Goal: Task Accomplishment & Management: Manage account settings

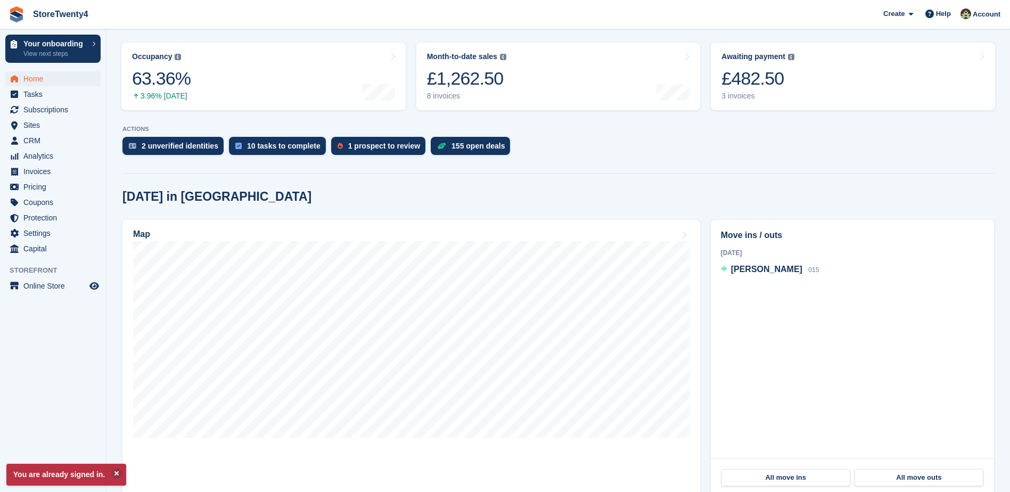
scroll to position [160, 0]
click at [755, 82] on div "£482.50" at bounding box center [758, 78] width 73 height 22
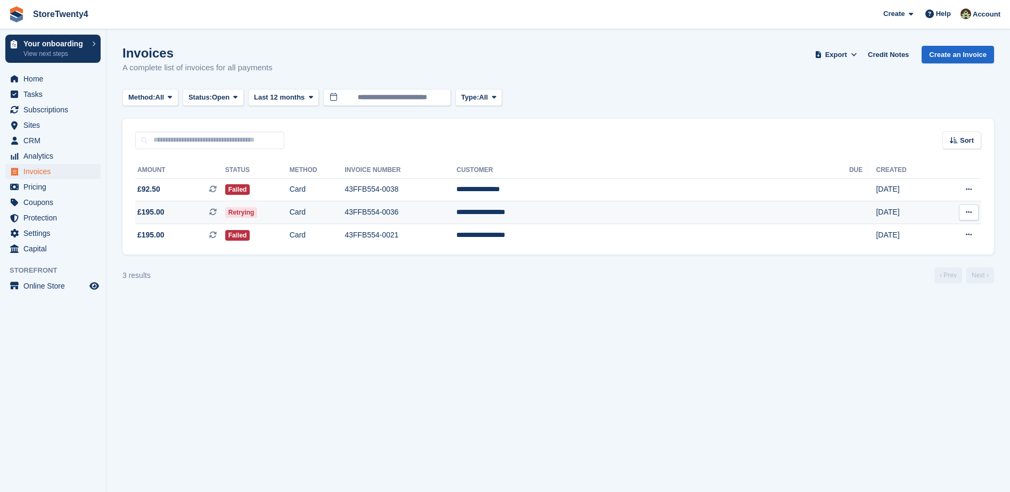
click at [968, 209] on button at bounding box center [969, 213] width 20 height 16
click at [920, 273] on p "View Customer" at bounding box center [927, 273] width 93 height 14
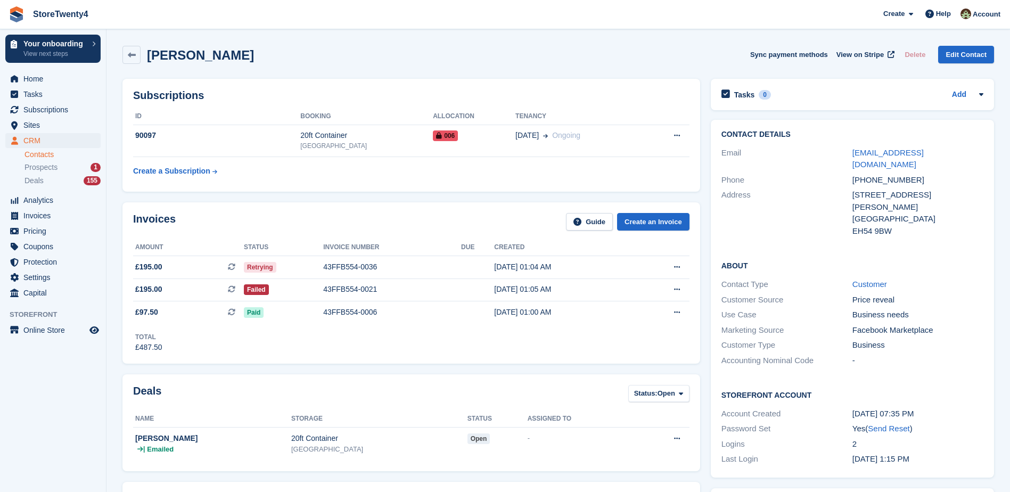
drag, startPoint x: 853, startPoint y: 183, endPoint x: 925, endPoint y: 187, distance: 72.0
click at [925, 189] on div "24 Bankton Park East, Bankton Park East" at bounding box center [918, 195] width 131 height 12
copy div "24 Bankton Park East"
click at [673, 285] on button at bounding box center [677, 290] width 20 height 16
click at [364, 286] on div "43FFB554-0021" at bounding box center [392, 289] width 138 height 11
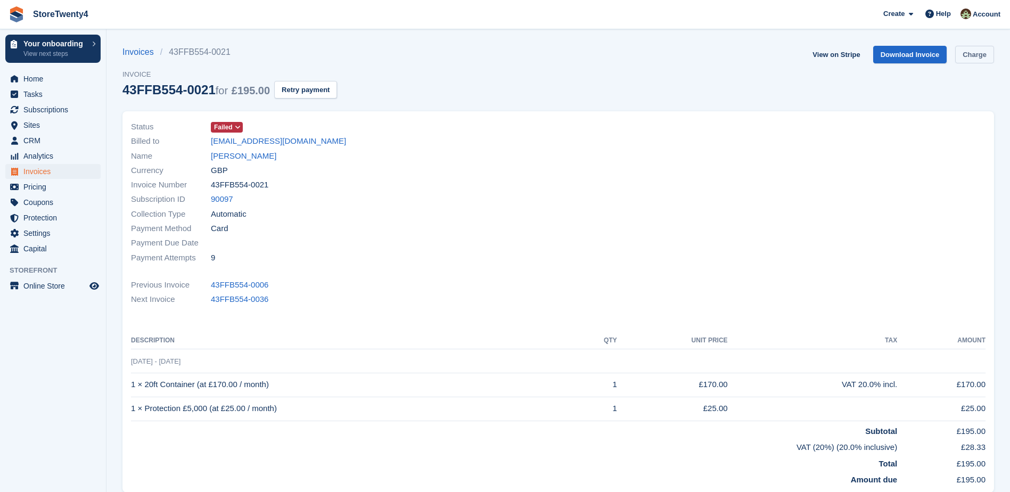
click at [970, 59] on link "Charge" at bounding box center [975, 55] width 39 height 18
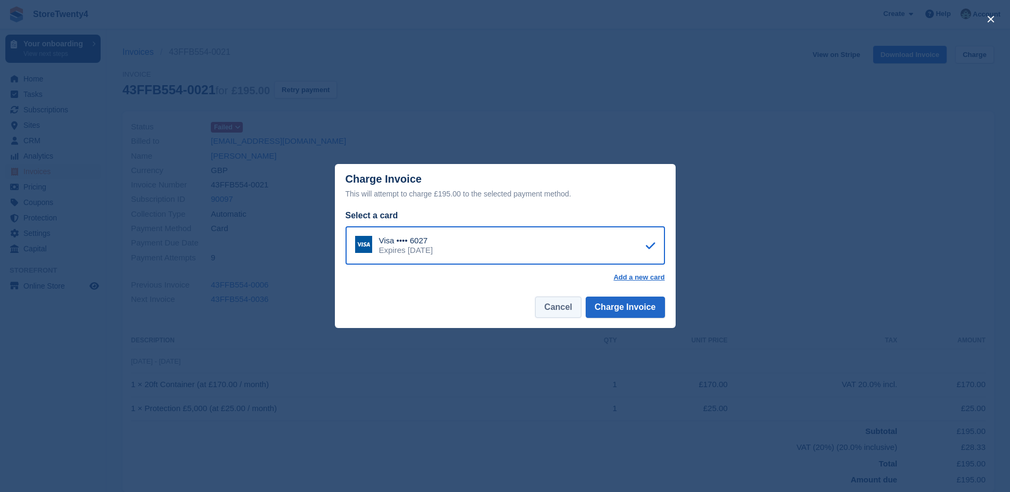
click at [573, 309] on button "Cancel" at bounding box center [558, 307] width 46 height 21
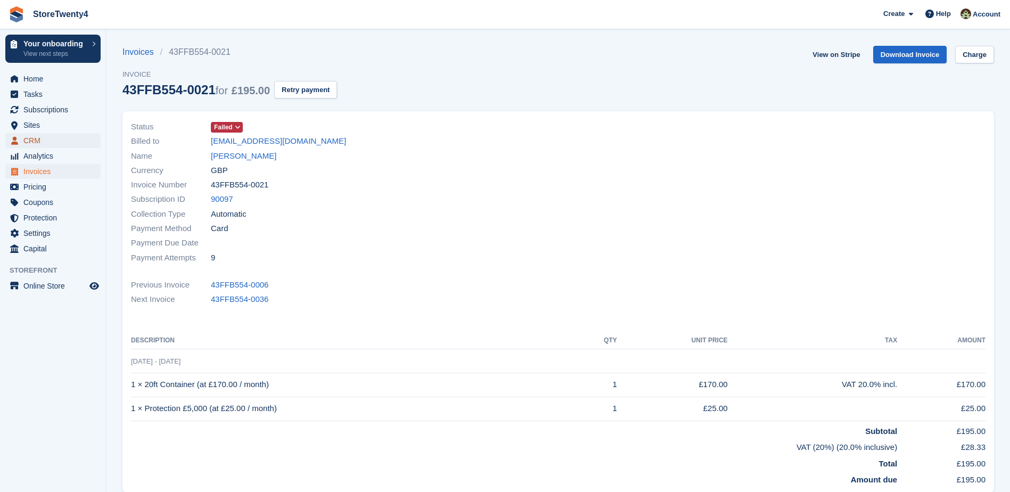
click at [31, 142] on span "CRM" at bounding box center [55, 140] width 64 height 15
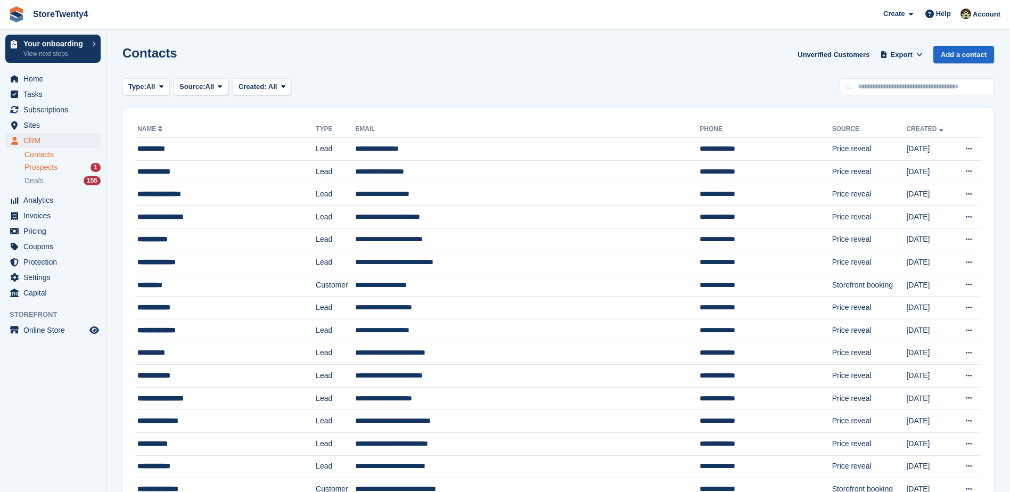
click at [42, 168] on span "Prospects" at bounding box center [41, 167] width 33 height 10
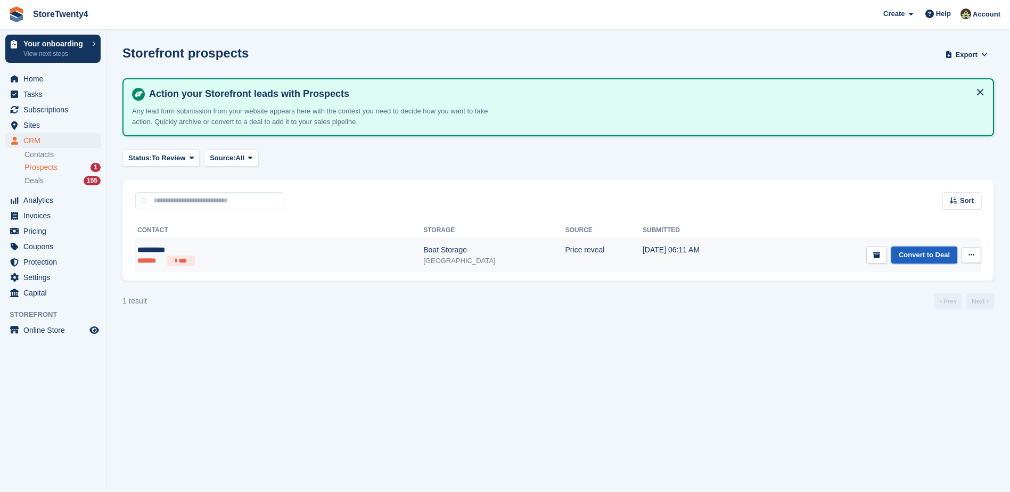
click at [911, 251] on link "Convert to Deal" at bounding box center [925, 256] width 66 height 18
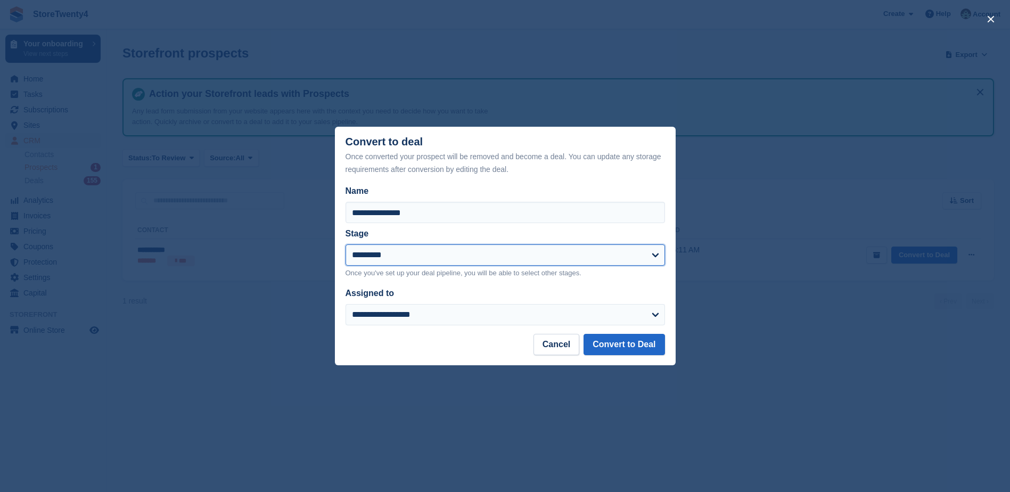
click at [423, 255] on select "**********" at bounding box center [506, 254] width 320 height 21
select select "****"
click at [346, 246] on select "**********" at bounding box center [506, 254] width 320 height 21
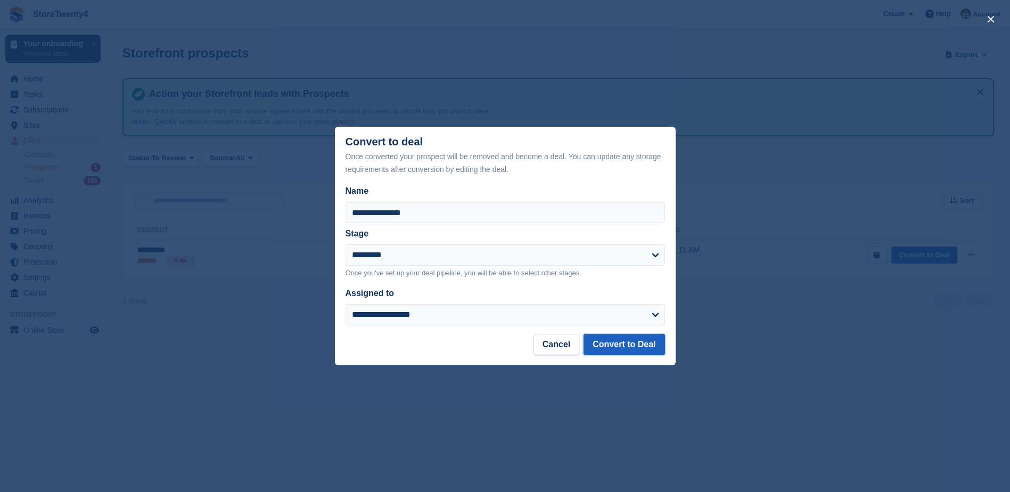
click at [614, 342] on button "Convert to Deal" at bounding box center [624, 344] width 81 height 21
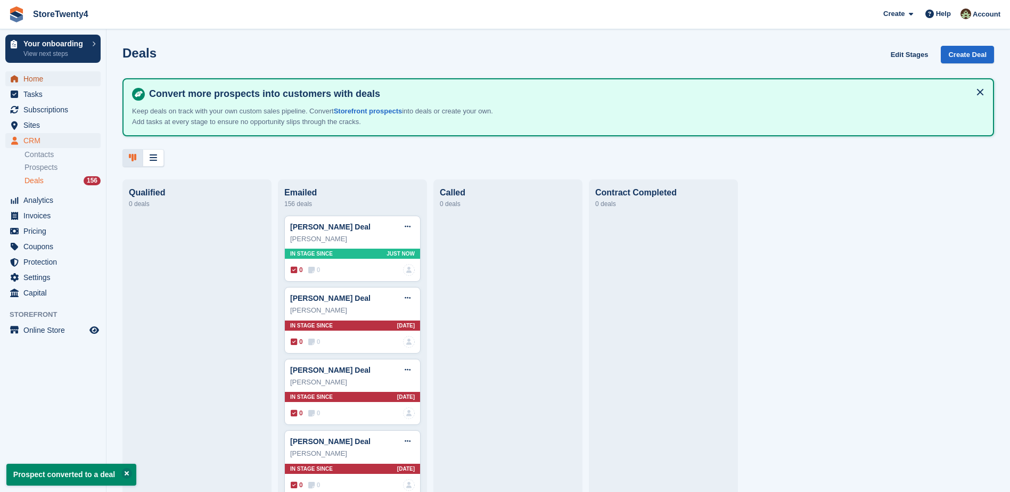
click at [41, 79] on span "Home" at bounding box center [55, 78] width 64 height 15
